Goal: Information Seeking & Learning: Learn about a topic

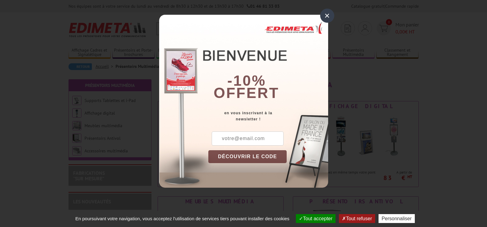
click at [327, 16] on div "×" at bounding box center [327, 16] width 14 height 14
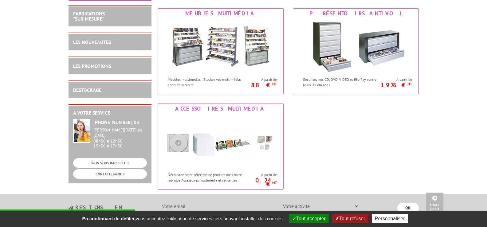
scroll to position [246, 0]
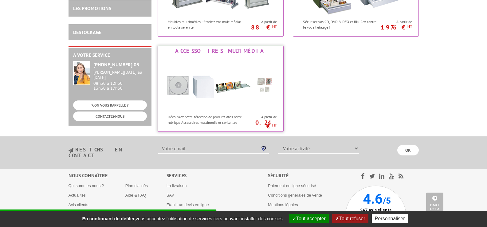
click at [232, 84] on img at bounding box center [221, 83] width 114 height 55
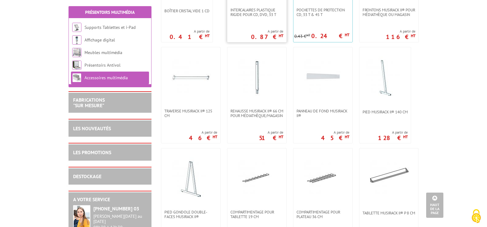
scroll to position [246, 0]
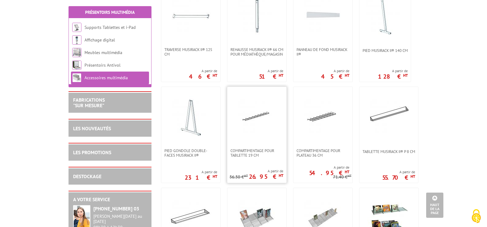
click at [269, 130] on img at bounding box center [256, 117] width 43 height 43
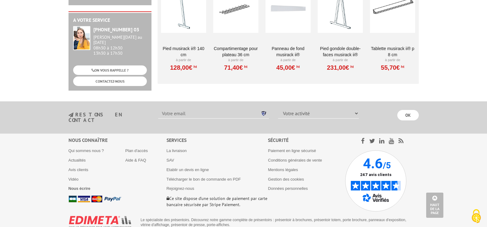
scroll to position [381, 0]
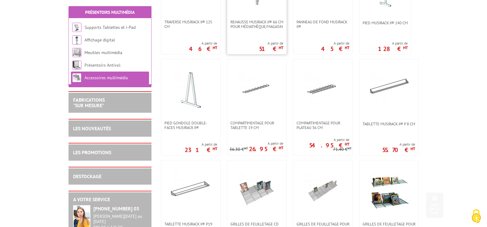
scroll to position [307, 0]
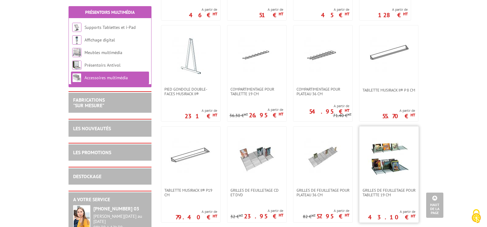
click at [397, 170] on img at bounding box center [389, 157] width 43 height 43
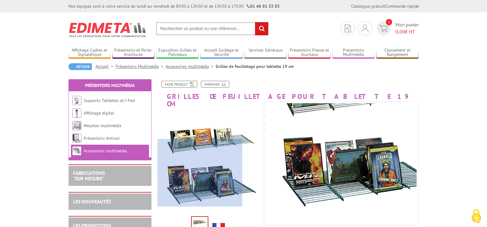
click at [194, 195] on div at bounding box center [200, 173] width 85 height 68
